Goal: Transaction & Acquisition: Download file/media

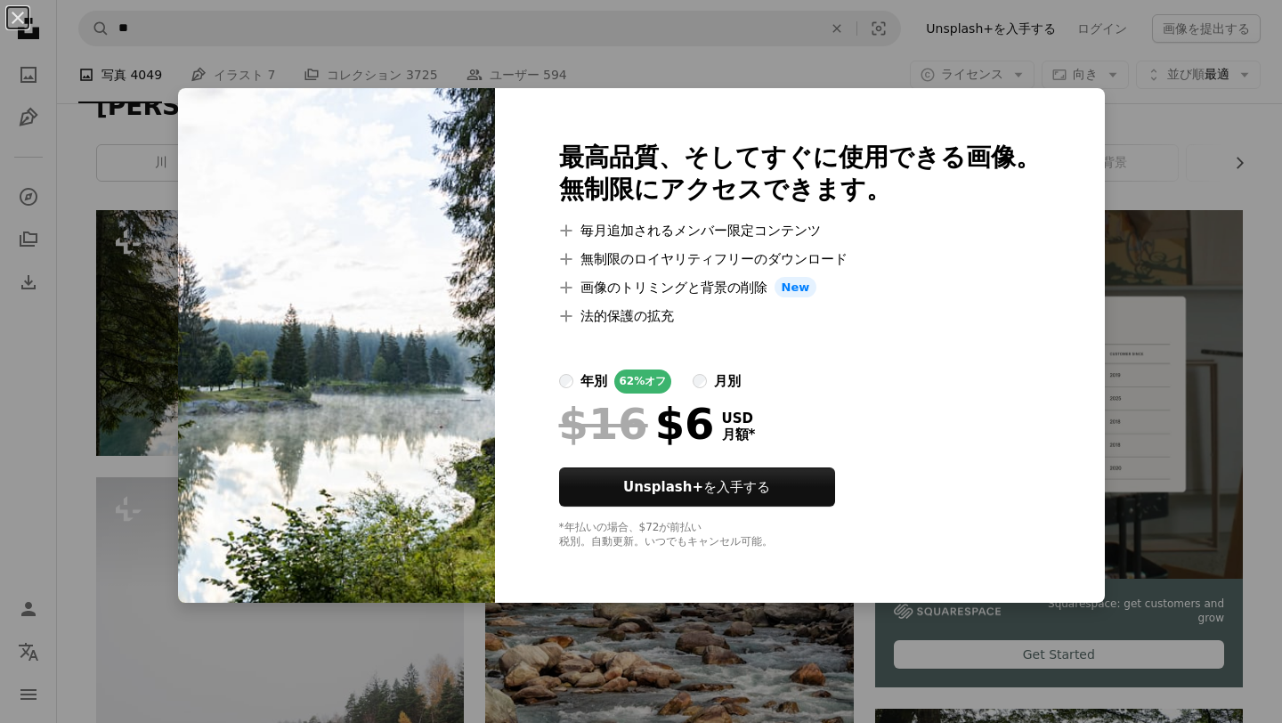
click at [385, 691] on div "An X shape 最高品質、そしてすぐに使用できる画像。 無制限にアクセスできます。 A plus sign 毎月追加されるメンバー限定コンテンツ A p…" at bounding box center [641, 361] width 1282 height 723
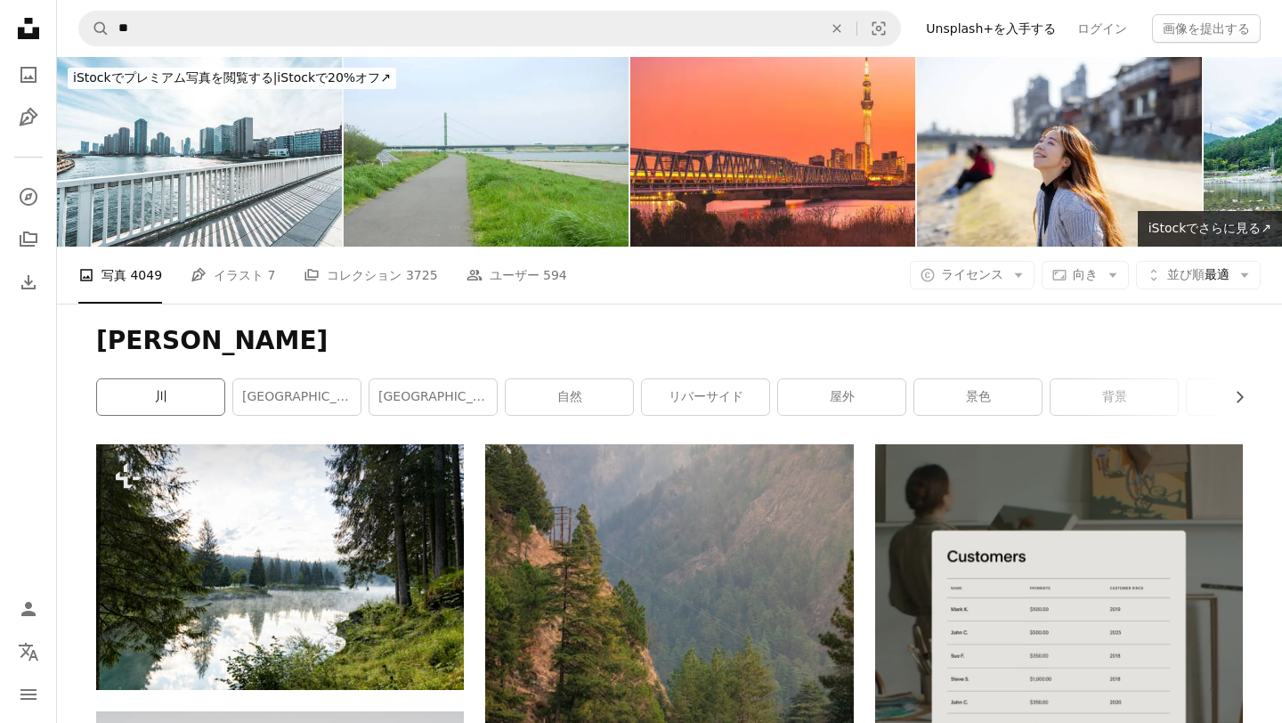
click at [196, 399] on link "川" at bounding box center [160, 397] width 127 height 36
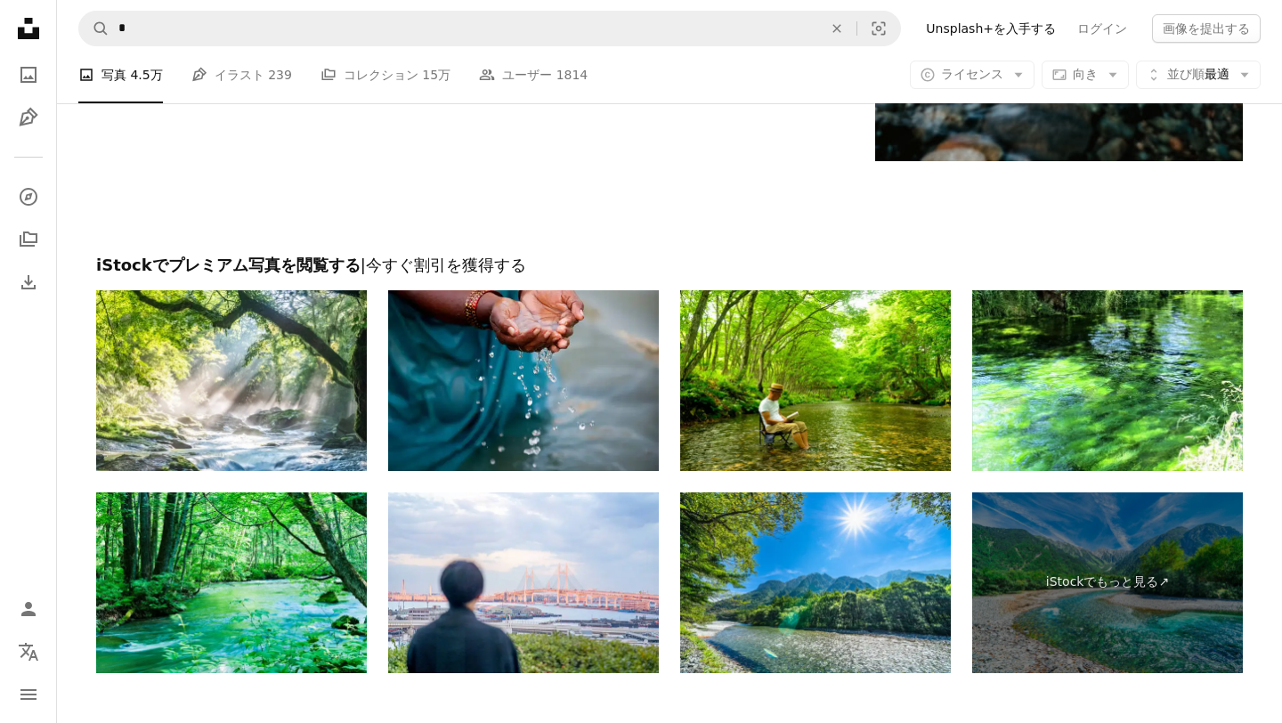
scroll to position [4045, 0]
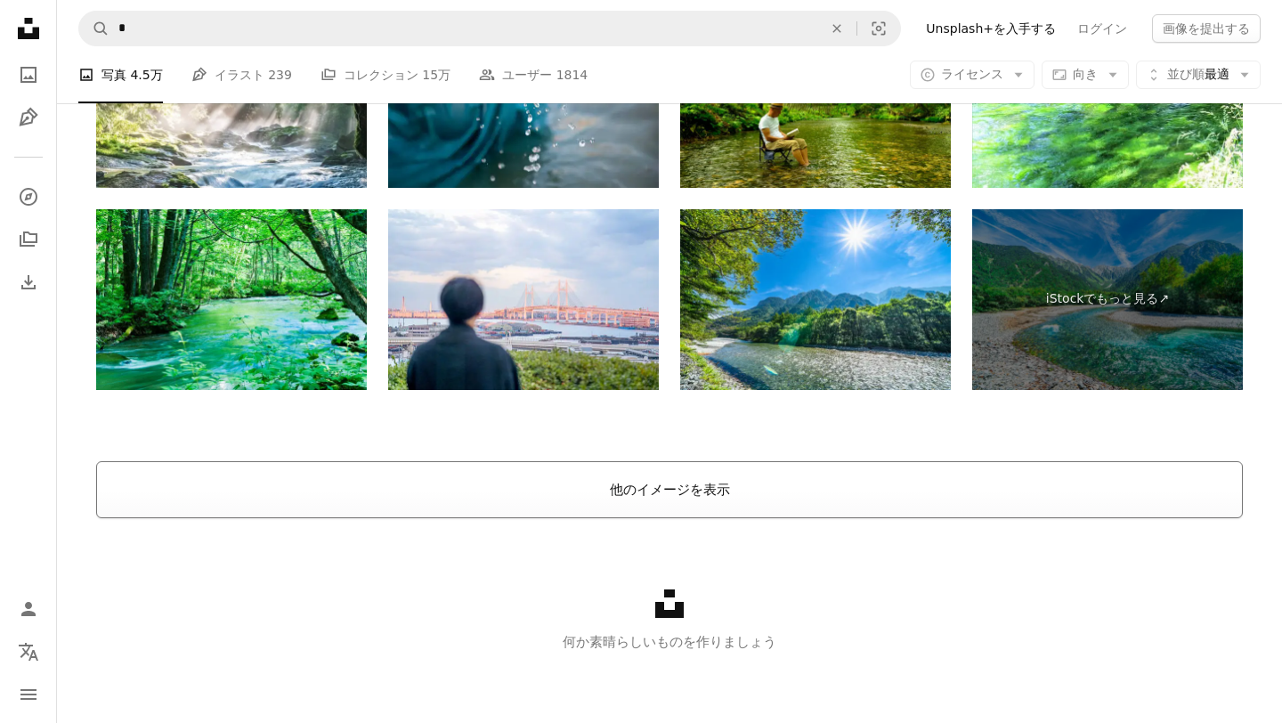
click at [628, 506] on button "他のイメージを表示" at bounding box center [669, 489] width 1146 height 57
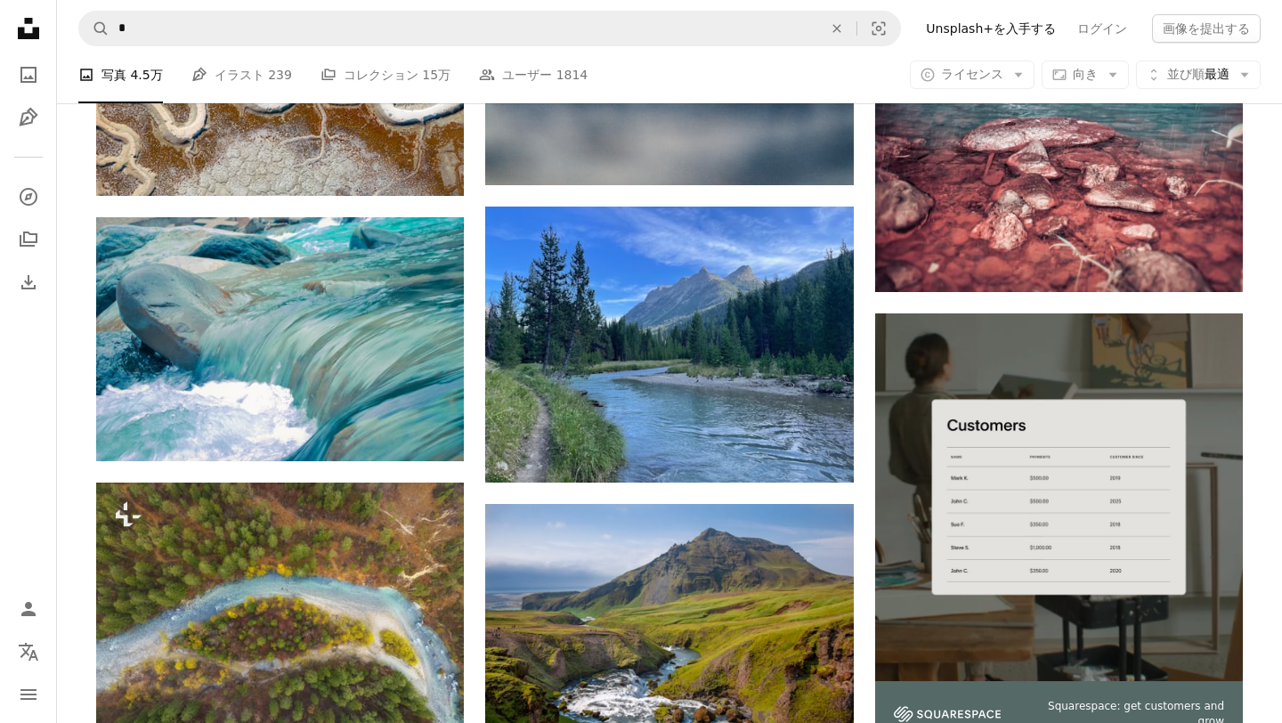
scroll to position [8344, 0]
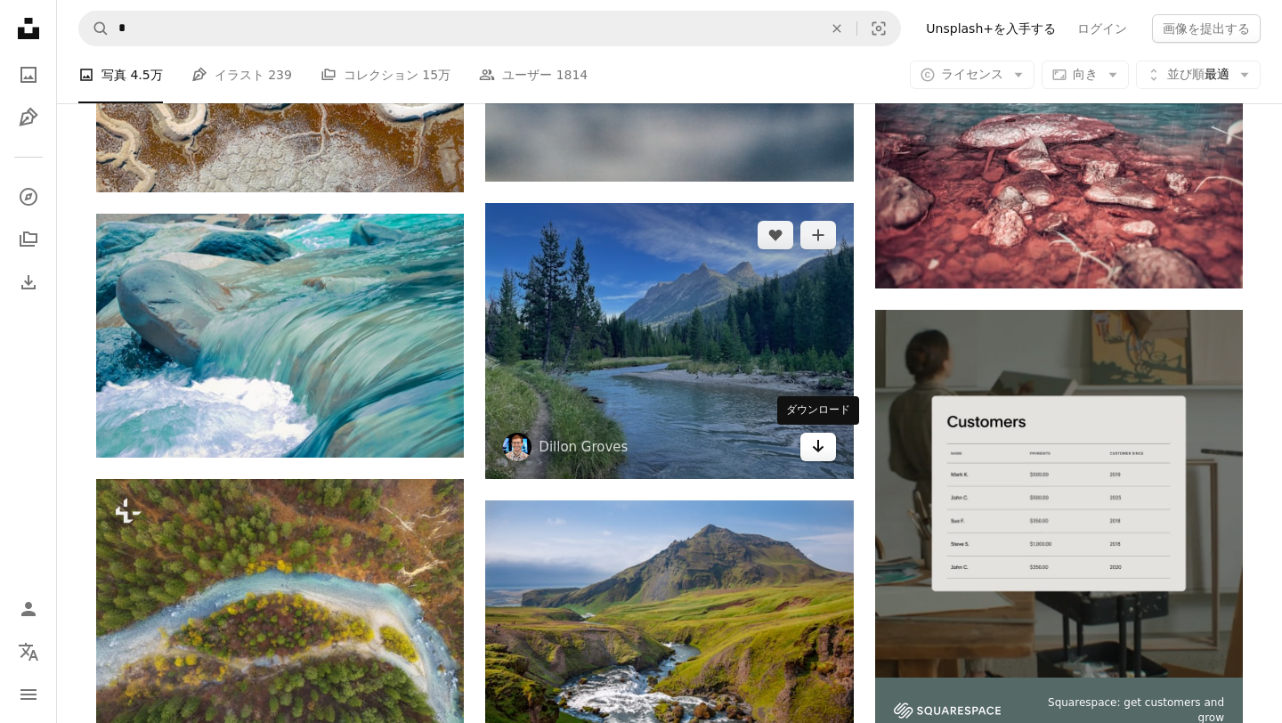
click at [828, 450] on link "Arrow pointing down" at bounding box center [818, 447] width 36 height 28
